Goal: Information Seeking & Learning: Learn about a topic

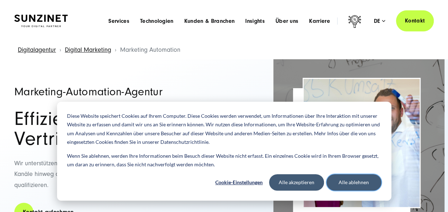
click at [351, 181] on button "Alle ablehnen" at bounding box center [354, 182] width 55 height 16
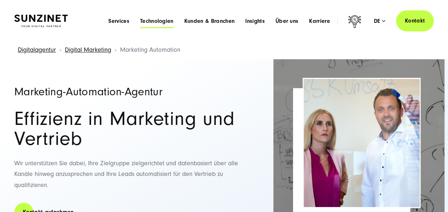
click at [152, 19] on span "Technologien" at bounding box center [157, 20] width 34 height 7
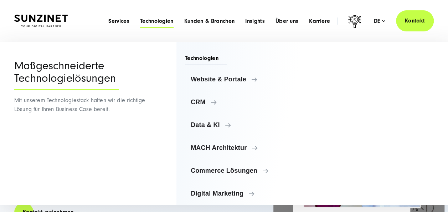
scroll to position [32, 0]
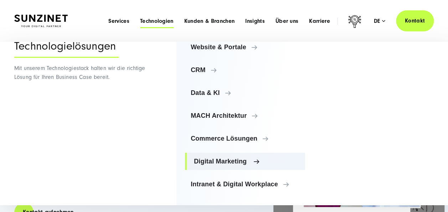
click at [222, 160] on span "Digital Marketing" at bounding box center [247, 161] width 106 height 7
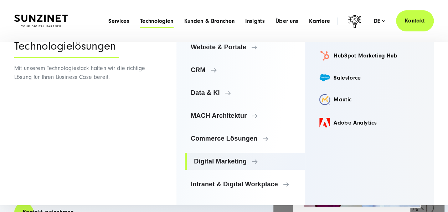
scroll to position [33, 0]
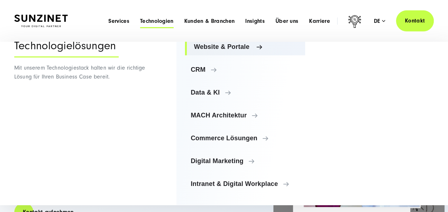
click at [215, 48] on span "Website & Portale" at bounding box center [247, 46] width 106 height 7
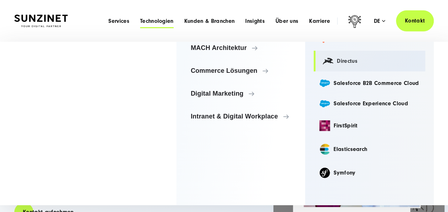
scroll to position [0, 0]
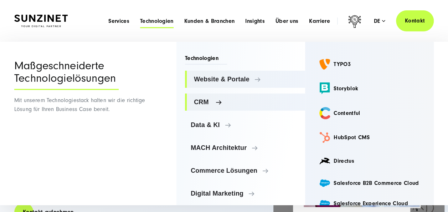
click at [202, 101] on span "CRM" at bounding box center [247, 101] width 106 height 7
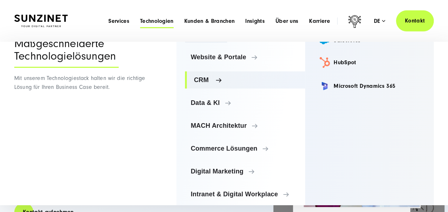
scroll to position [33, 0]
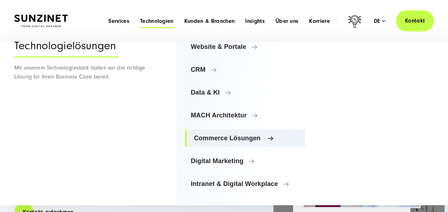
click at [204, 135] on span "Commerce Lösungen" at bounding box center [247, 137] width 106 height 7
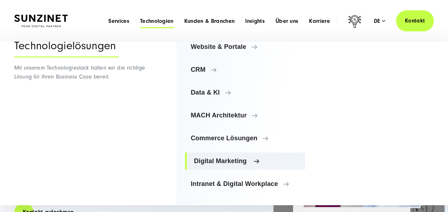
scroll to position [32, 0]
click at [207, 158] on span "Digital Marketing" at bounding box center [247, 161] width 106 height 7
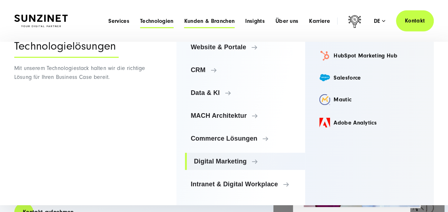
click at [210, 21] on span "Kunden & Branchen" at bounding box center [209, 20] width 50 height 7
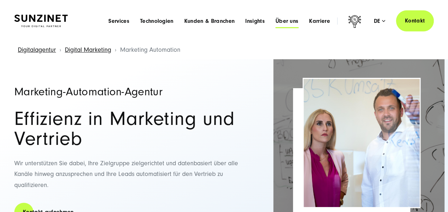
click at [282, 22] on span "Über uns" at bounding box center [287, 20] width 23 height 7
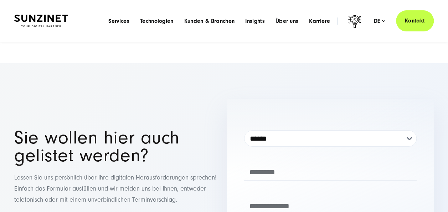
scroll to position [2399, 0]
